Goal: Information Seeking & Learning: Learn about a topic

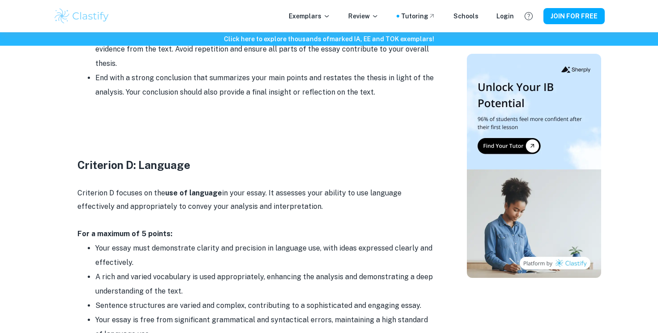
scroll to position [1384, 0]
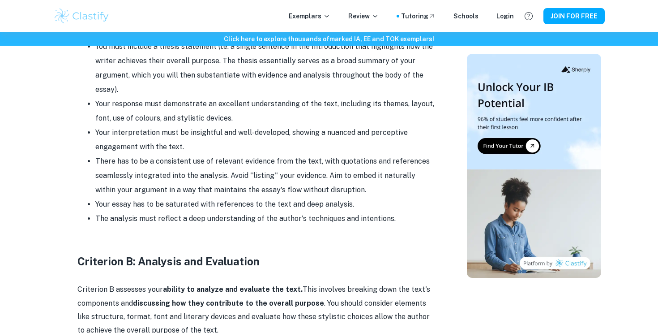
scroll to position [659, 0]
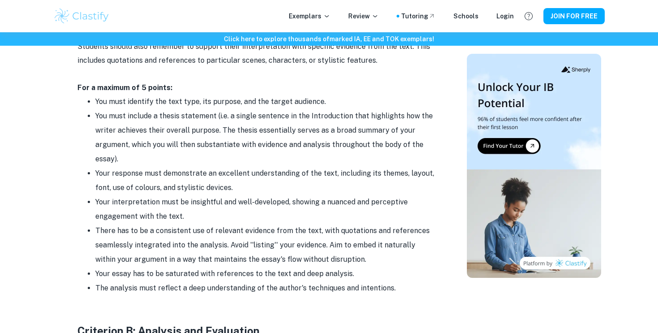
drag, startPoint x: 78, startPoint y: 73, endPoint x: 393, endPoint y: 270, distance: 370.7
copy div "For a maximum of 5 points: You must identify the text type, its purpose, and th…"
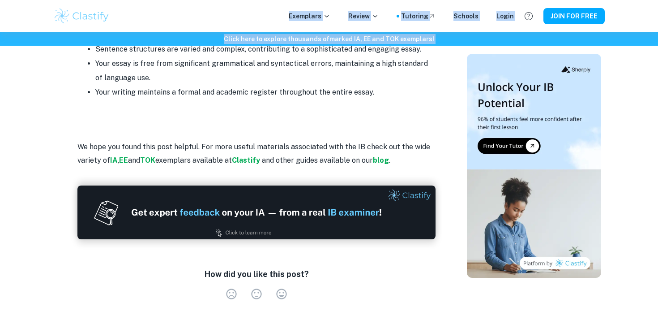
scroll to position [1618, 0]
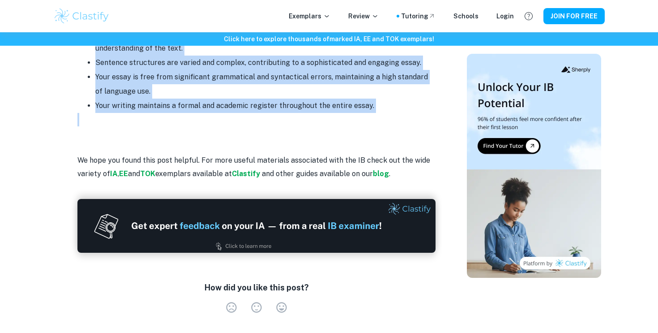
drag, startPoint x: 77, startPoint y: 90, endPoint x: 394, endPoint y: 85, distance: 316.1
copy div "Criterion A: Understanding and Interpretation Criterion A focuses on understand…"
